Goal: Task Accomplishment & Management: Complete application form

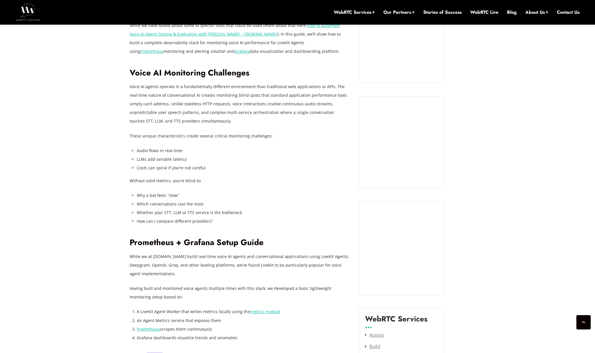
scroll to position [540, 0]
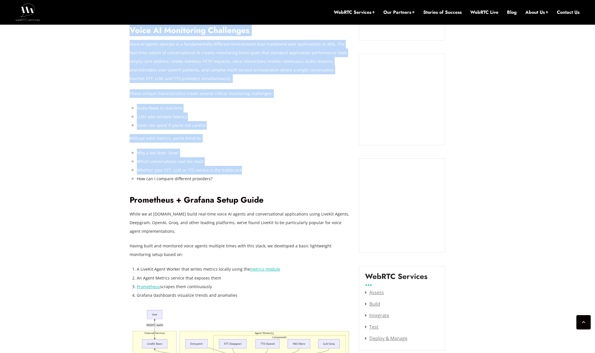
drag, startPoint x: 128, startPoint y: 107, endPoint x: 246, endPoint y: 170, distance: 133.5
click at [271, 170] on li "Whether your STT, LLM or TTS service is the bottleneck" at bounding box center [244, 170] width 214 height 9
drag, startPoint x: 269, startPoint y: 179, endPoint x: 117, endPoint y: 97, distance: 171.9
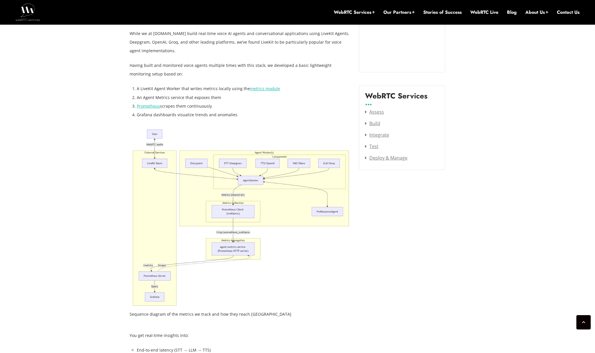
scroll to position [723, 0]
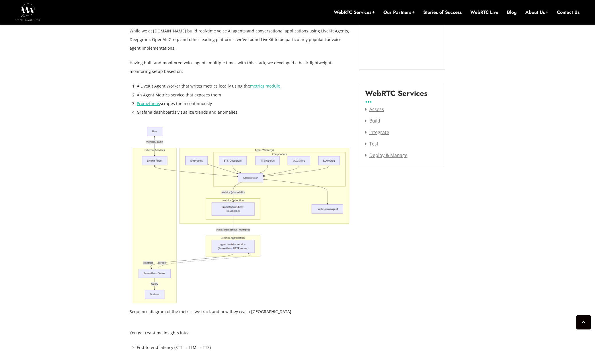
click at [218, 172] on img at bounding box center [240, 215] width 221 height 180
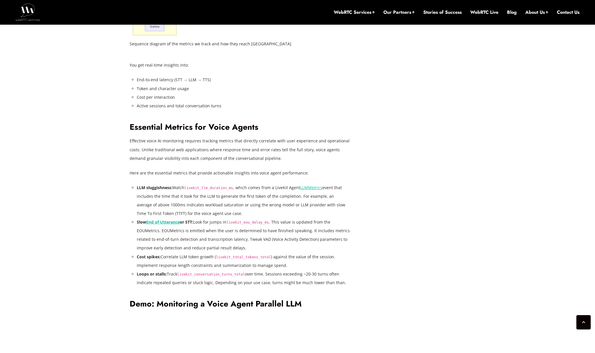
scroll to position [1106, 0]
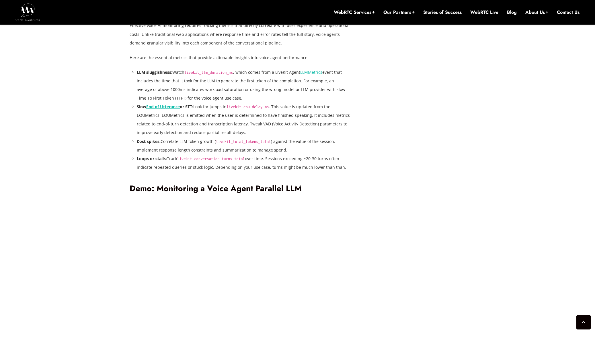
click at [248, 106] on code "livekit_eou_delay_ms" at bounding box center [248, 107] width 42 height 4
click at [272, 117] on li "Slow End of Utterance or STT: Look for jumps in livekit_eou_delay_ms . This val…" at bounding box center [244, 119] width 214 height 34
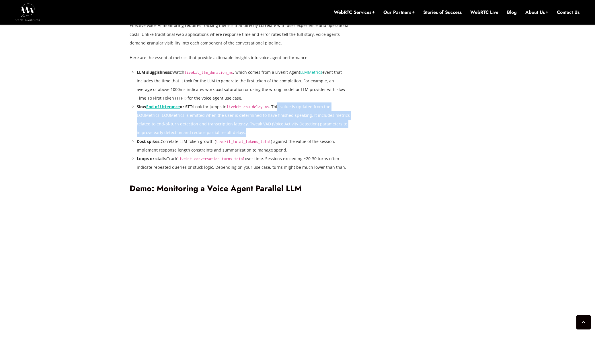
drag, startPoint x: 281, startPoint y: 103, endPoint x: 288, endPoint y: 131, distance: 29.3
click at [288, 131] on li "Slow End of Utterance or STT: Look for jumps in livekit_eou_delay_ms . This val…" at bounding box center [244, 119] width 214 height 34
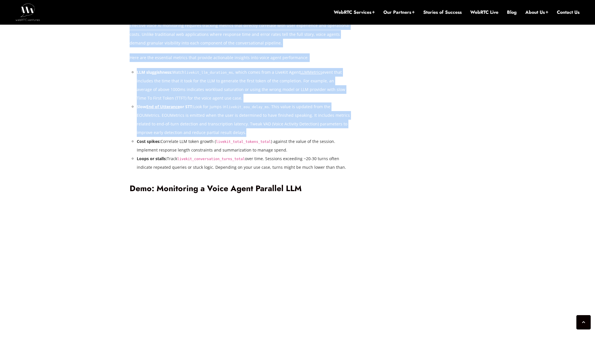
drag, startPoint x: 287, startPoint y: 132, endPoint x: 118, endPoint y: 102, distance: 172.0
click at [120, 100] on div "July 23, 2025 Alberto Gonzalez Comments Off on Observability and Monitoring for…" at bounding box center [297, 194] width 595 height 2106
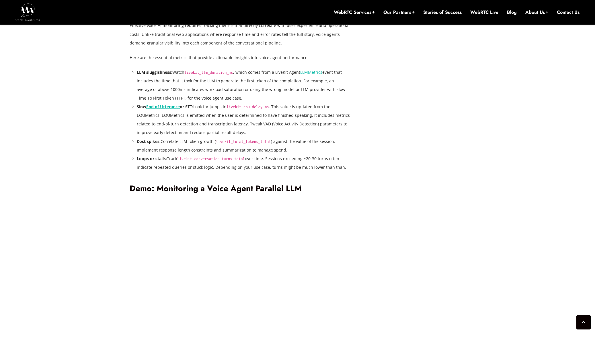
click at [113, 109] on div "July 23, 2025 Alberto Gonzalez Comments Off on Observability and Monitoring for…" at bounding box center [297, 194] width 595 height 2106
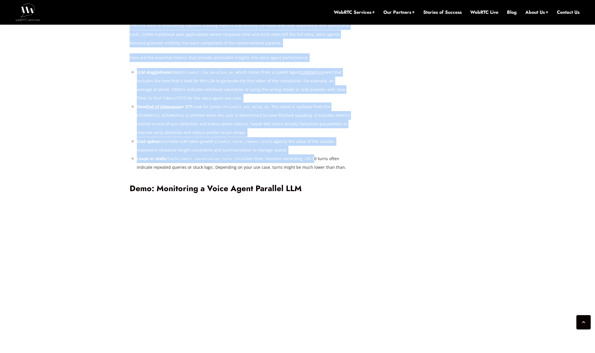
drag, startPoint x: 127, startPoint y: 78, endPoint x: 326, endPoint y: 159, distance: 214.7
click at [320, 157] on div "July 23, 2025 Alberto Gonzalez Comments Off on Observability and Monitoring for…" at bounding box center [297, 194] width 343 height 2037
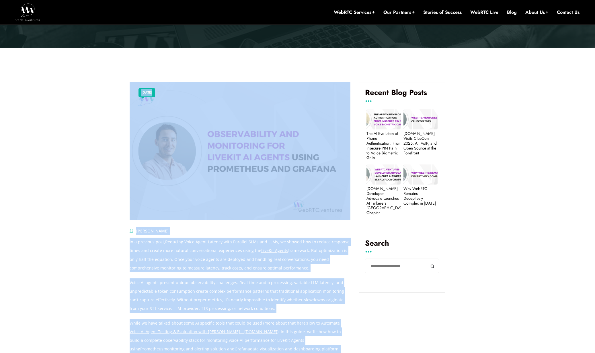
scroll to position [316, 0]
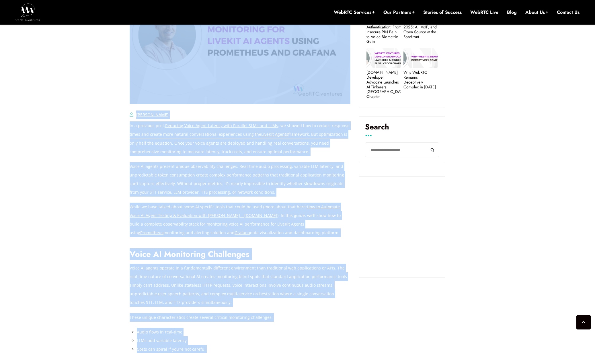
click at [341, 100] on img at bounding box center [240, 35] width 221 height 138
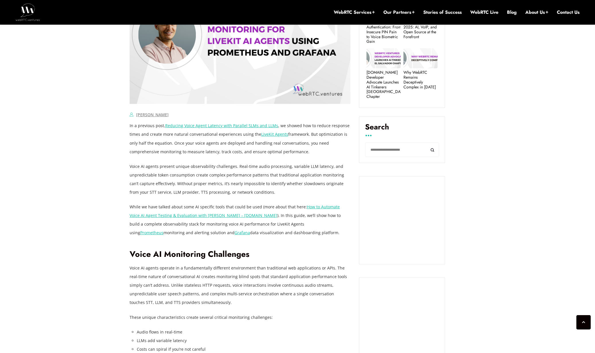
scroll to position [1424, 0]
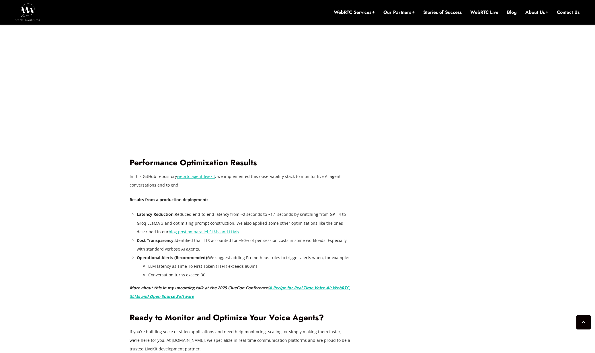
click at [189, 177] on link "webrtc-agent-livekit" at bounding box center [196, 176] width 38 height 5
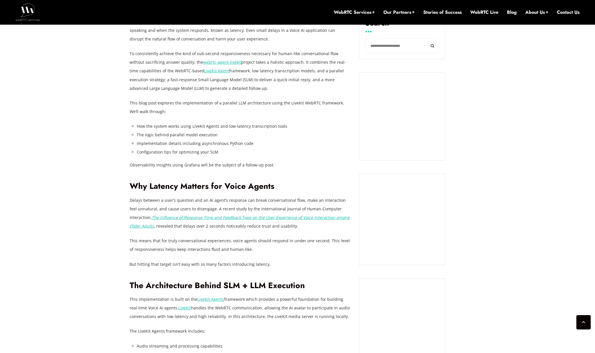
scroll to position [412, 0]
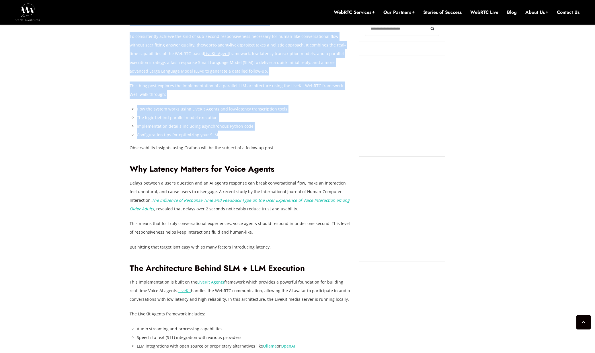
drag, startPoint x: 181, startPoint y: 125, endPoint x: 263, endPoint y: 135, distance: 82.1
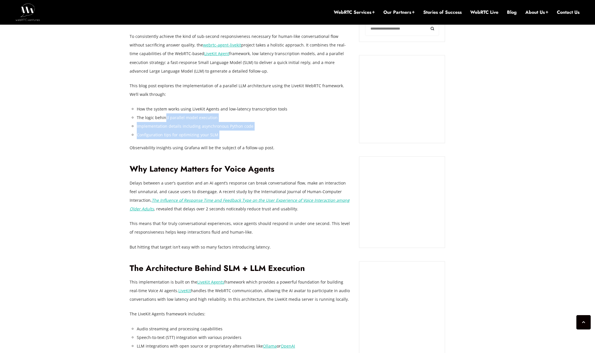
drag, startPoint x: 271, startPoint y: 140, endPoint x: 143, endPoint y: 118, distance: 129.3
drag, startPoint x: 142, startPoint y: 118, endPoint x: 280, endPoint y: 138, distance: 140.0
click at [263, 133] on ul "How the system works using LiveKit Agents and low-latency transcription tools T…" at bounding box center [244, 122] width 214 height 34
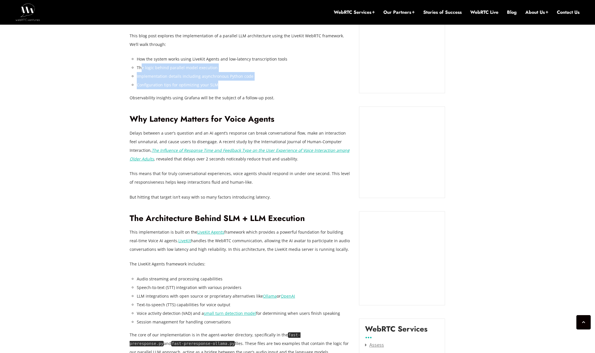
scroll to position [479, 0]
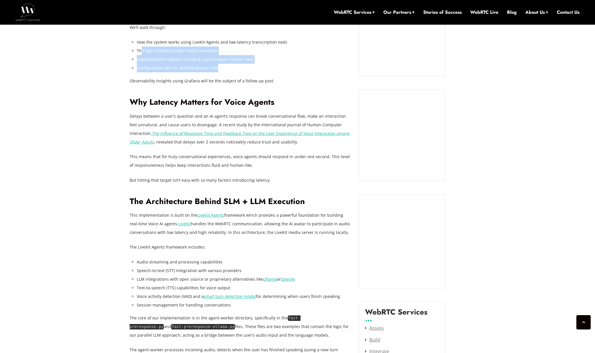
drag, startPoint x: 143, startPoint y: 144, endPoint x: 290, endPoint y: 143, distance: 147.5
click at [273, 143] on p "Delays between a user’s question and an AI agent’s response can break conversat…" at bounding box center [240, 129] width 221 height 34
drag, startPoint x: 290, startPoint y: 143, endPoint x: 121, endPoint y: 143, distance: 169.0
click at [130, 143] on p "Delays between a user’s question and an AI agent’s response can break conversat…" at bounding box center [240, 129] width 221 height 34
drag, startPoint x: 121, startPoint y: 143, endPoint x: 267, endPoint y: 146, distance: 146.7
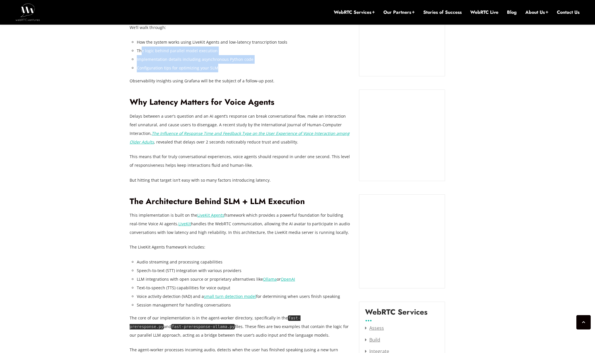
click at [276, 144] on p "Delays between a user’s question and an AI agent’s response can break conversat…" at bounding box center [240, 129] width 221 height 34
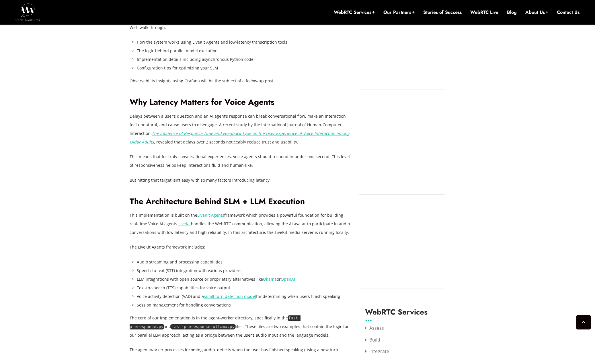
drag, startPoint x: 241, startPoint y: 145, endPoint x: 127, endPoint y: 145, distance: 113.9
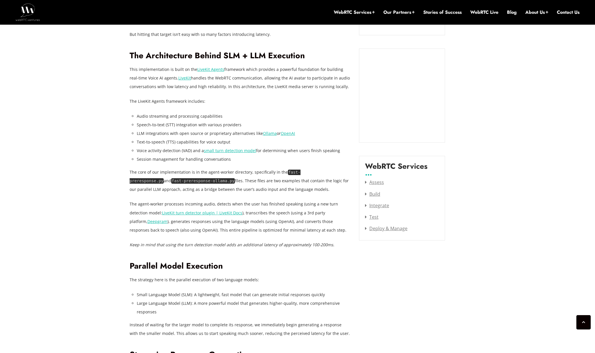
scroll to position [635, 0]
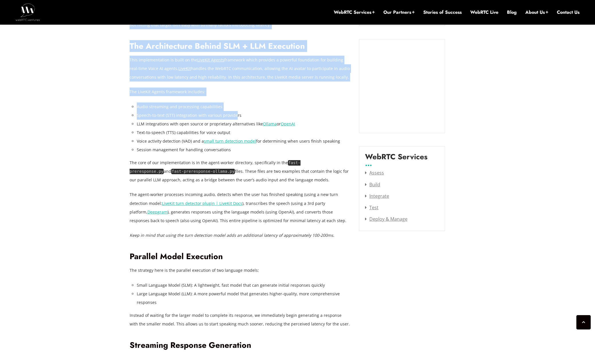
drag, startPoint x: 144, startPoint y: 110, endPoint x: 244, endPoint y: 114, distance: 99.7
click at [245, 114] on li "Speech-to-text (STT) integration with various providers" at bounding box center [244, 115] width 214 height 9
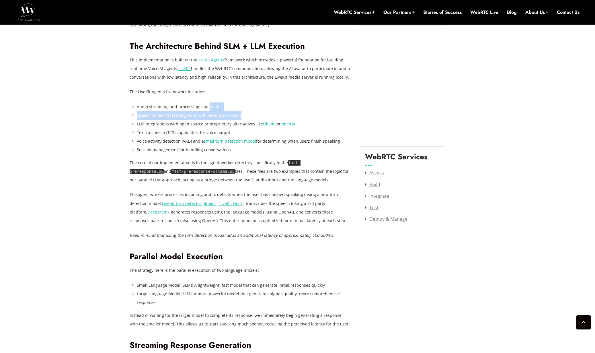
drag, startPoint x: 244, startPoint y: 116, endPoint x: 207, endPoint y: 109, distance: 38.2
click at [207, 109] on ul "Audio streaming and processing capabilities Speech-to-text (STT) integration wi…" at bounding box center [244, 128] width 214 height 52
click at [226, 102] on li "Audio streaming and processing capabilities" at bounding box center [244, 106] width 214 height 9
drag, startPoint x: 142, startPoint y: 115, endPoint x: 247, endPoint y: 115, distance: 105.3
click at [247, 115] on li "Speech-to-text (STT) integration with various providers" at bounding box center [244, 115] width 214 height 9
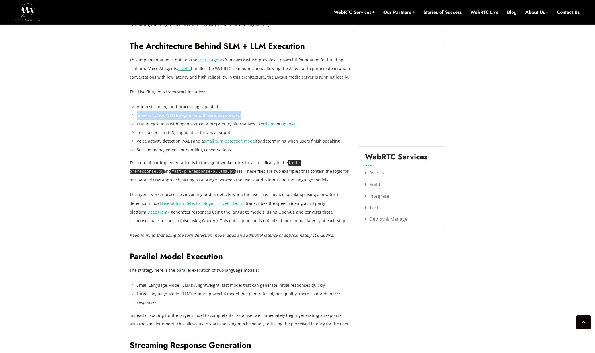
drag, startPoint x: 247, startPoint y: 115, endPoint x: 133, endPoint y: 114, distance: 113.6
click at [137, 114] on li "Speech-to-text (STT) integration with various providers" at bounding box center [244, 115] width 214 height 9
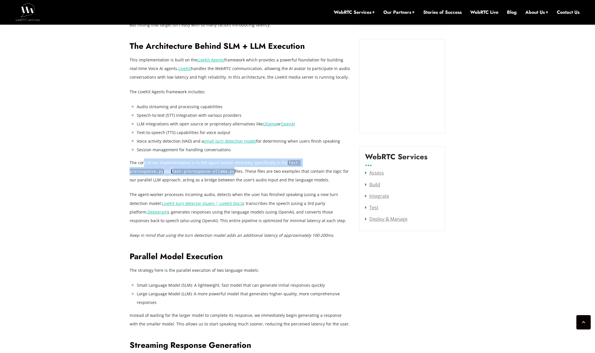
drag, startPoint x: 191, startPoint y: 172, endPoint x: 139, endPoint y: 161, distance: 53.1
click at [143, 161] on p "The core of our implementation is in the agent-worker directory, specifically i…" at bounding box center [240, 171] width 221 height 26
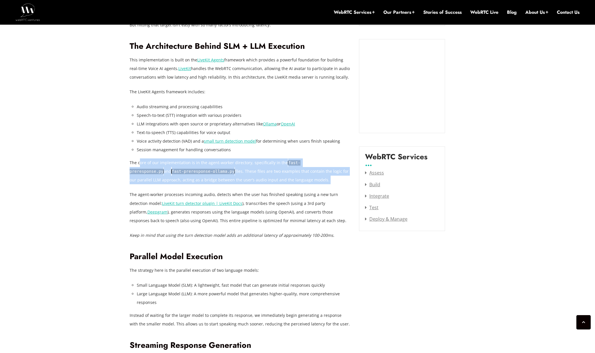
drag, startPoint x: 139, startPoint y: 161, endPoint x: 296, endPoint y: 190, distance: 158.7
click at [304, 184] on p "The core of our implementation is in the agent-worker directory, specifically i…" at bounding box center [240, 171] width 221 height 26
drag, startPoint x: 296, startPoint y: 183, endPoint x: 92, endPoint y: 164, distance: 204.9
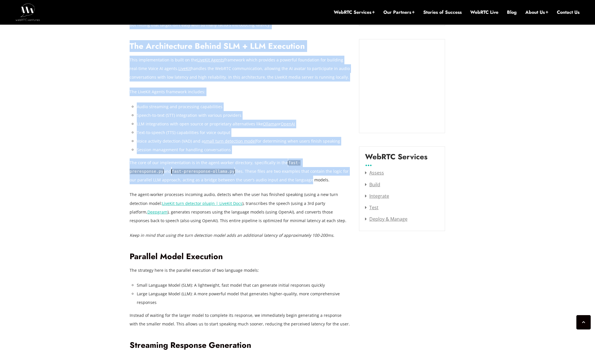
drag, startPoint x: 144, startPoint y: 166, endPoint x: 275, endPoint y: 182, distance: 131.8
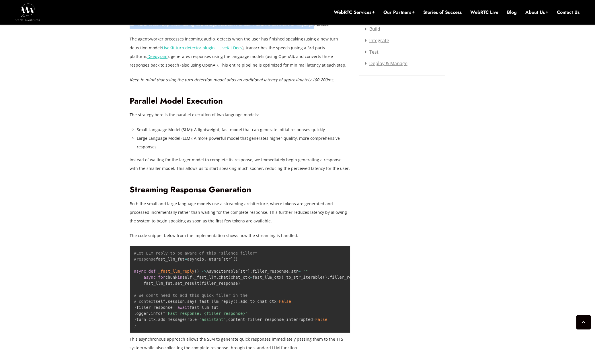
scroll to position [799, 0]
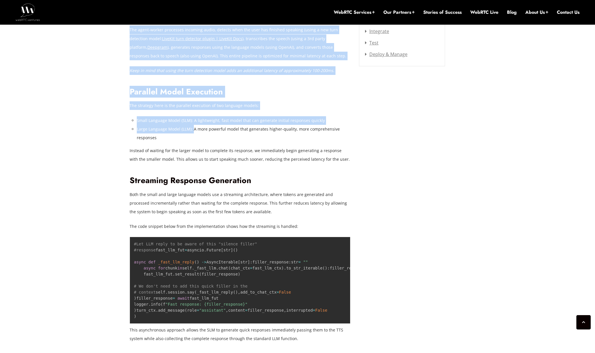
drag, startPoint x: 154, startPoint y: 123, endPoint x: 196, endPoint y: 127, distance: 41.9
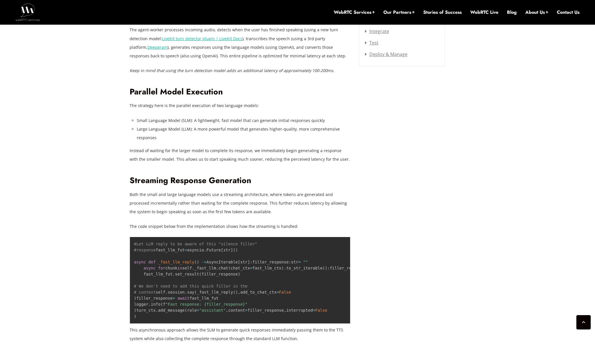
click at [200, 132] on li "Large Language Model (LLM): A more powerful model that generates higher-quality…" at bounding box center [244, 133] width 214 height 17
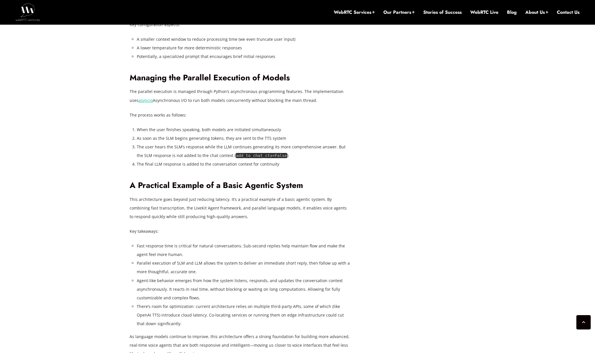
scroll to position [1364, 0]
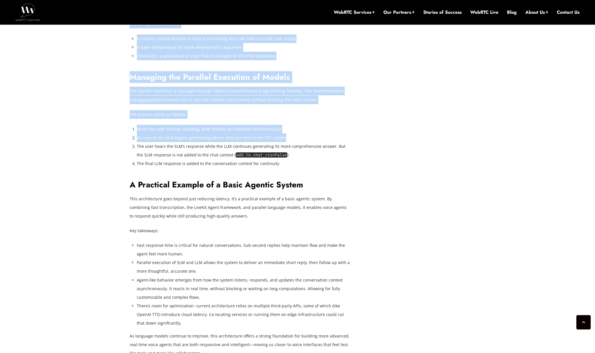
drag, startPoint x: 127, startPoint y: 158, endPoint x: 321, endPoint y: 228, distance: 206.8
click at [321, 228] on div "June 23, 2025 Alberto Gonzalez Comments Off on Reducing Voice Agent Latency wit…" at bounding box center [297, 59] width 343 height 2332
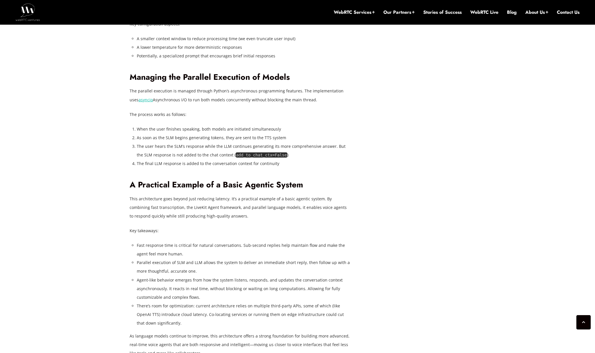
drag, startPoint x: 302, startPoint y: 232, endPoint x: 162, endPoint y: 164, distance: 155.8
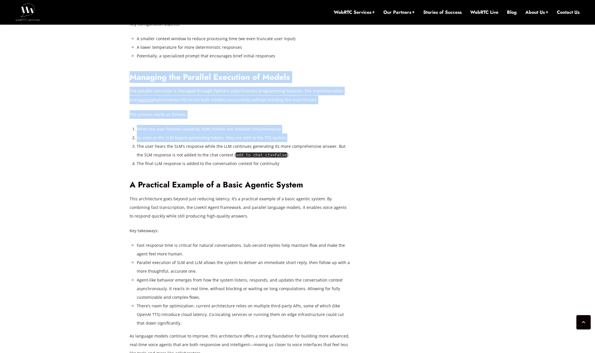
drag, startPoint x: 131, startPoint y: 157, endPoint x: 338, endPoint y: 251, distance: 227.1
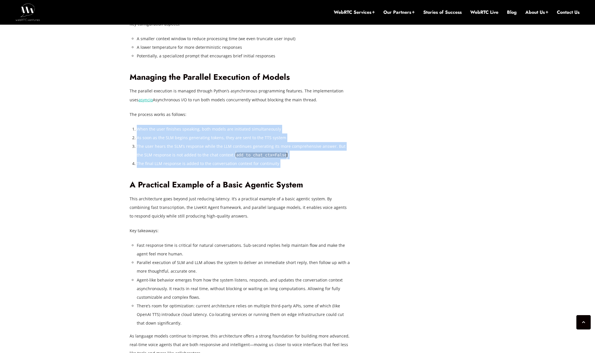
drag, startPoint x: 338, startPoint y: 250, endPoint x: 169, endPoint y: 195, distance: 177.9
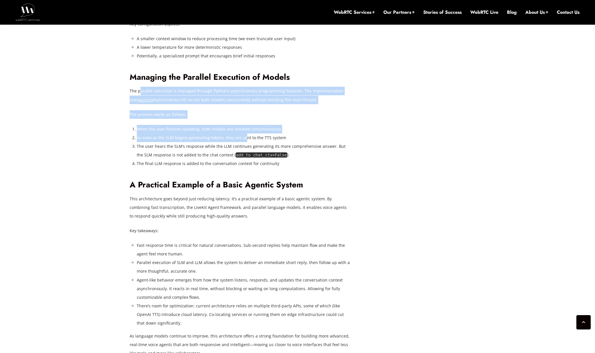
drag, startPoint x: 140, startPoint y: 176, endPoint x: 304, endPoint y: 239, distance: 175.9
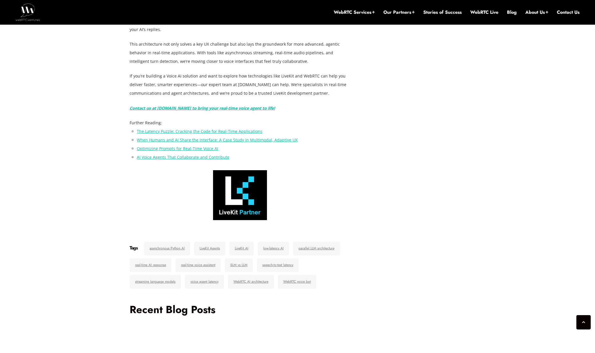
scroll to position [2042, 0]
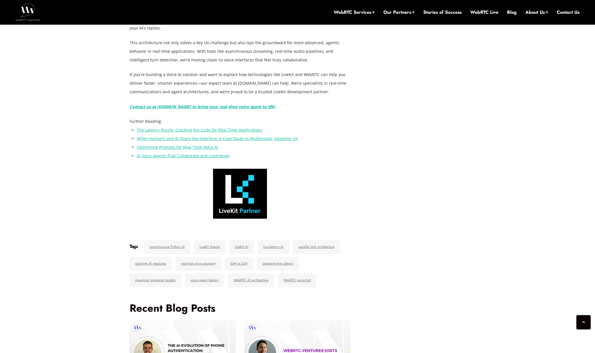
click at [180, 109] on em "Contact us at WebRTC.ventures to bring your real-time voice agent to life!" at bounding box center [202, 106] width 145 height 5
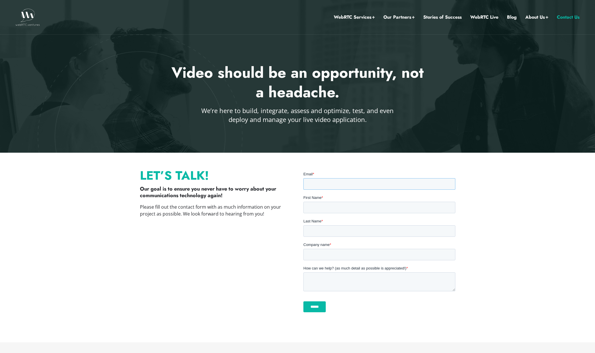
click at [334, 180] on input "Email *" at bounding box center [379, 183] width 152 height 11
type input "**********"
type input "********"
type input "*******"
type input "********"
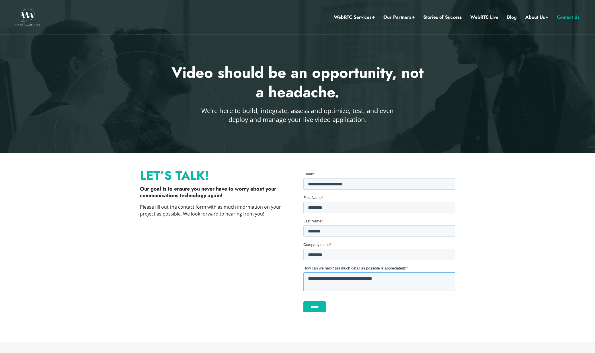
click at [326, 277] on textarea "**********" at bounding box center [379, 281] width 152 height 19
type textarea "**********"
click at [325, 311] on input "******" at bounding box center [314, 306] width 22 height 11
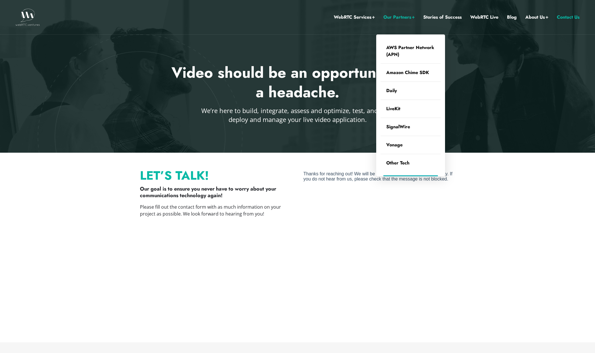
click at [403, 18] on link "Our Partners" at bounding box center [399, 16] width 31 height 7
